Goal: Download file/media

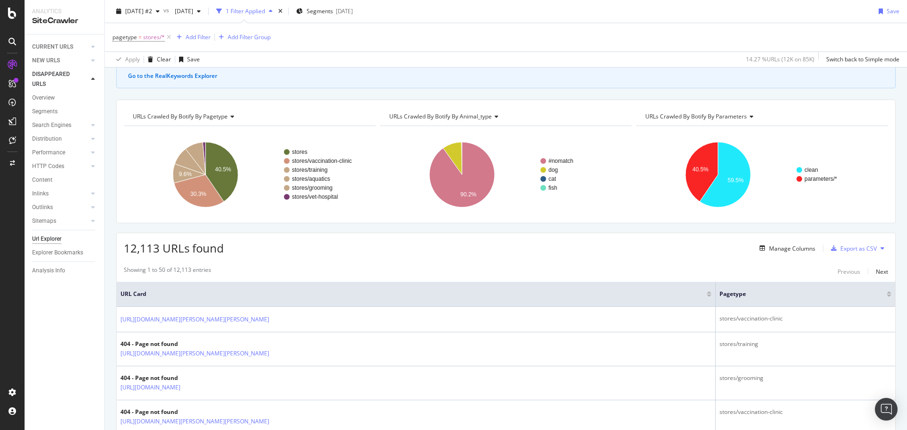
scroll to position [47, 0]
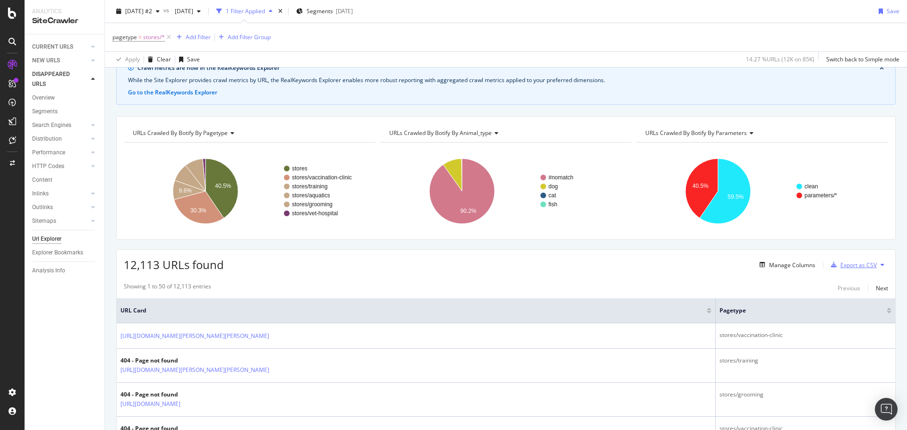
click at [604, 260] on div "Export as CSV" at bounding box center [859, 265] width 36 height 8
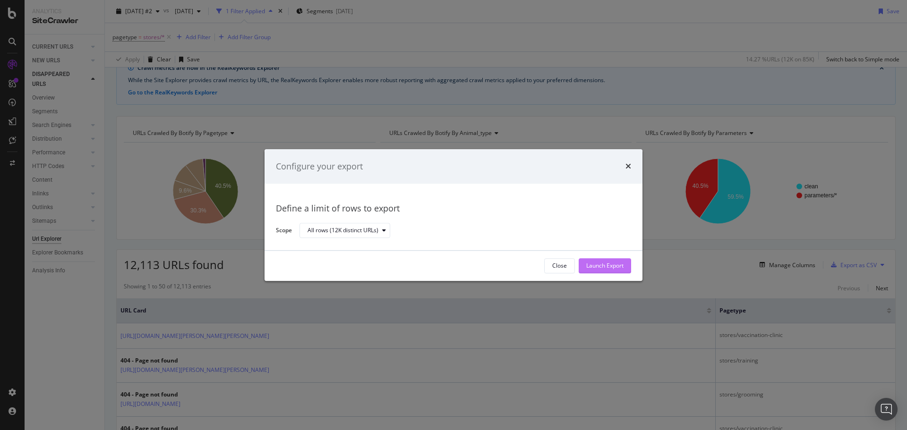
click at [604, 260] on button "Launch Export" at bounding box center [605, 265] width 52 height 15
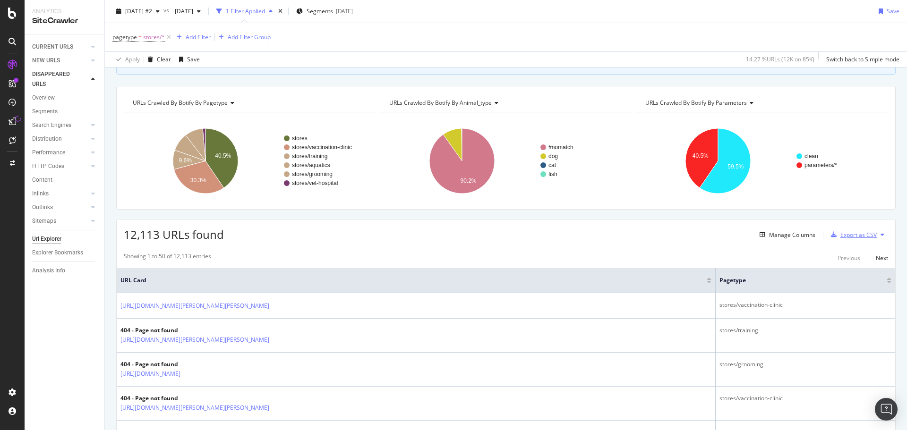
scroll to position [95, 0]
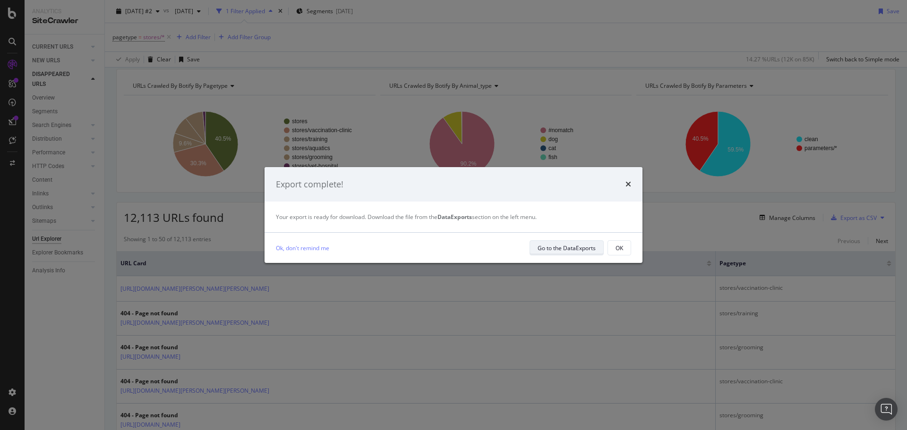
click at [561, 249] on div "Go to the DataExports" at bounding box center [567, 248] width 58 height 8
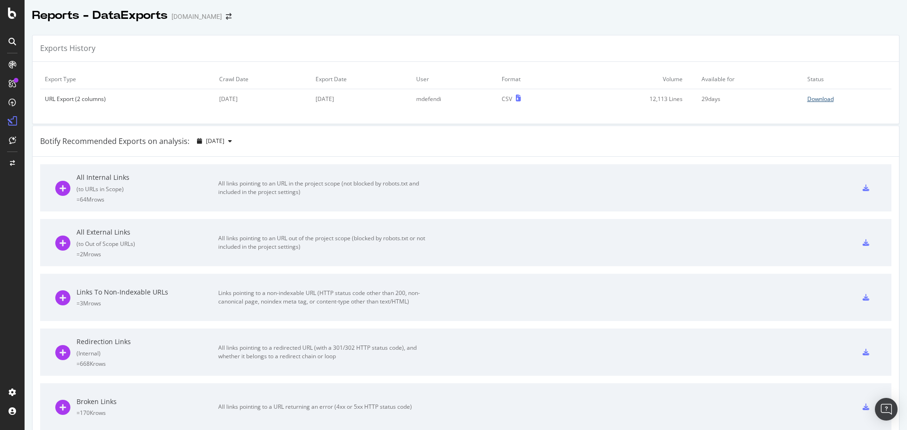
click at [604, 96] on div "Download" at bounding box center [821, 99] width 26 height 8
